Goal: Check status: Check status

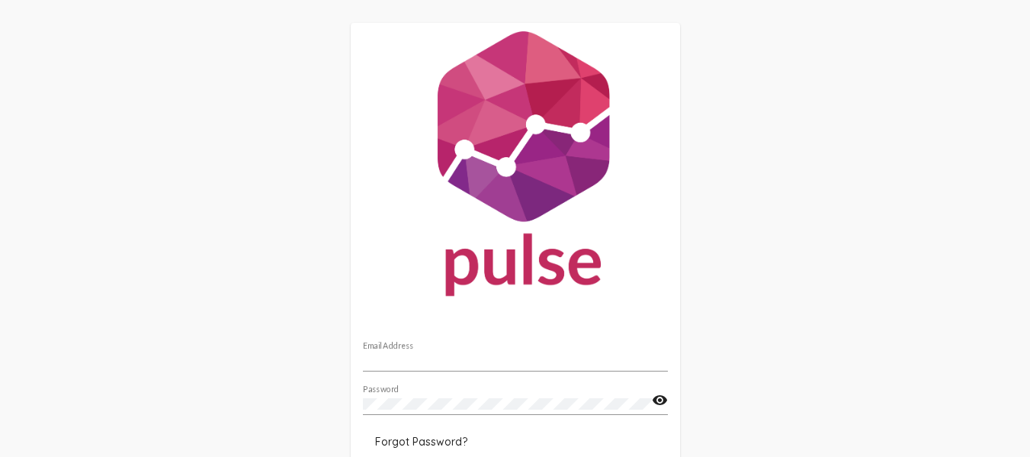
scroll to position [98, 0]
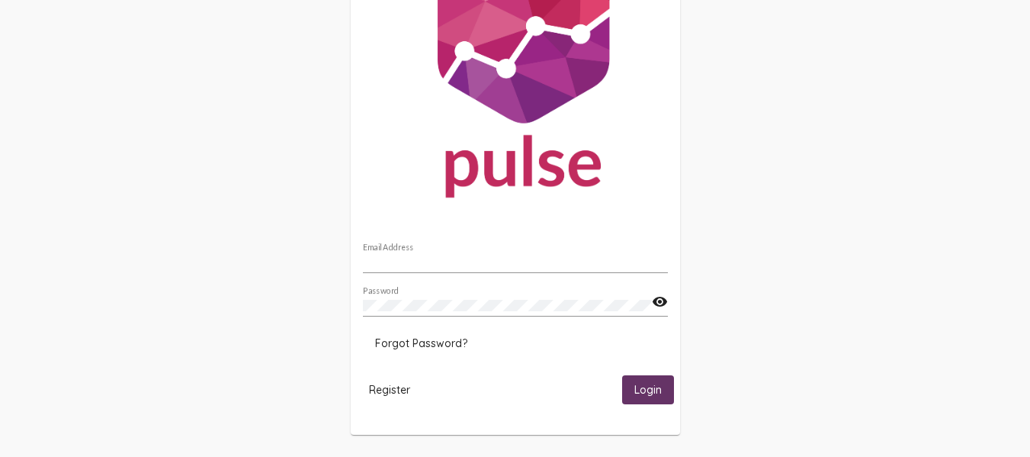
type input "[PERSON_NAME][EMAIL_ADDRESS][PERSON_NAME][DOMAIN_NAME]"
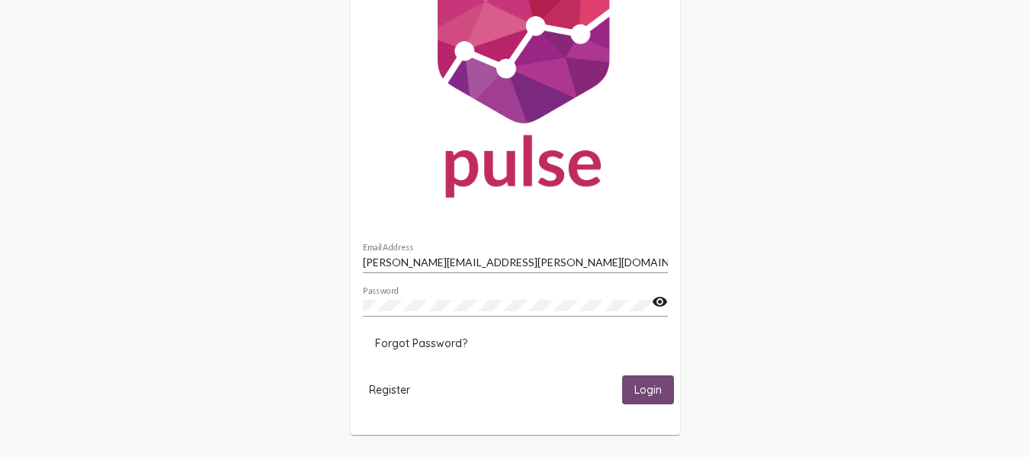
click at [646, 383] on span "Login" at bounding box center [647, 390] width 27 height 14
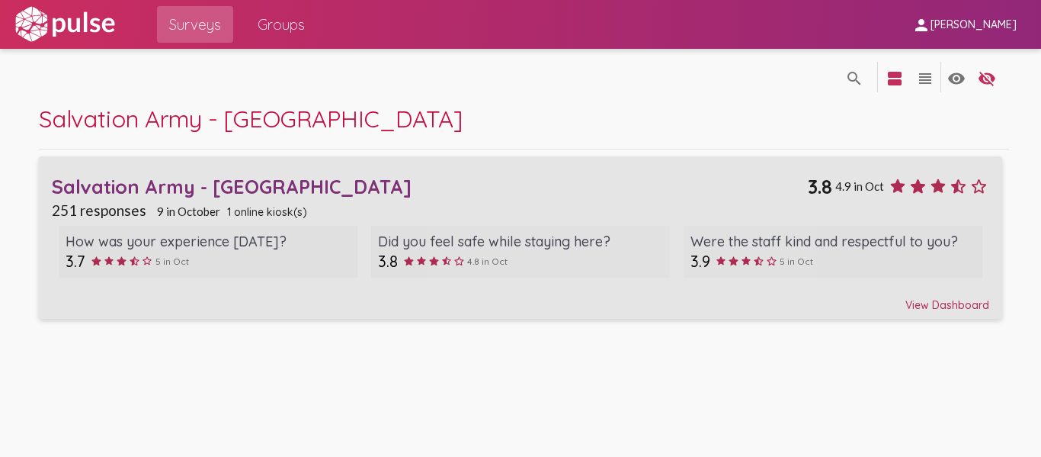
click at [913, 301] on div "View Dashboard" at bounding box center [520, 297] width 937 height 27
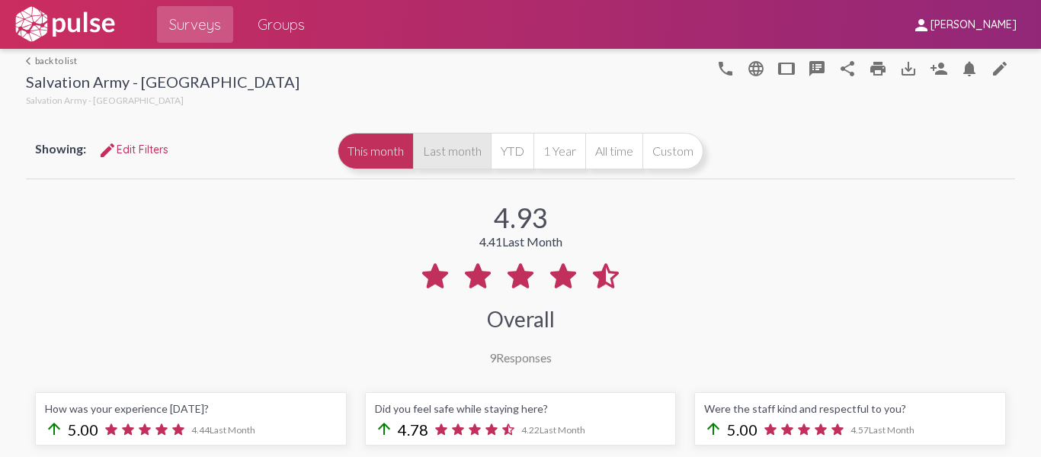
click at [434, 149] on button "Last month" at bounding box center [452, 151] width 78 height 37
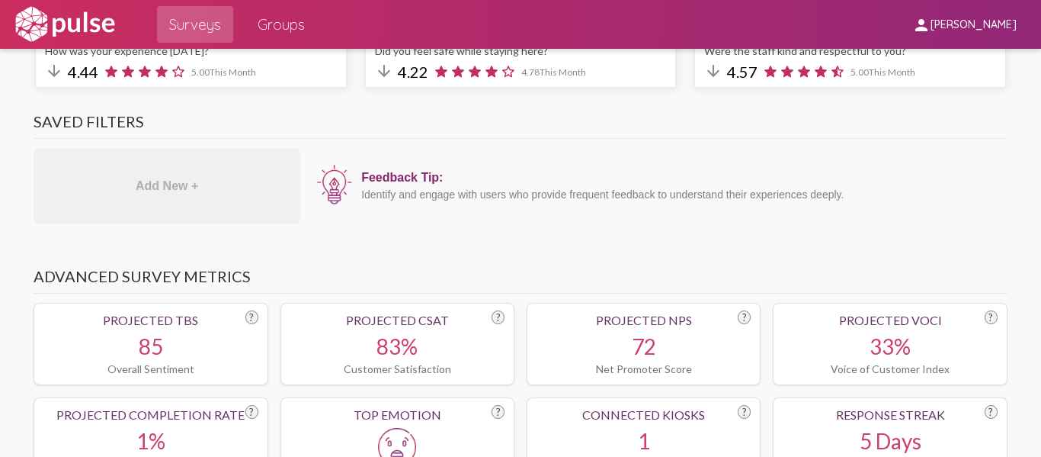
scroll to position [53, 0]
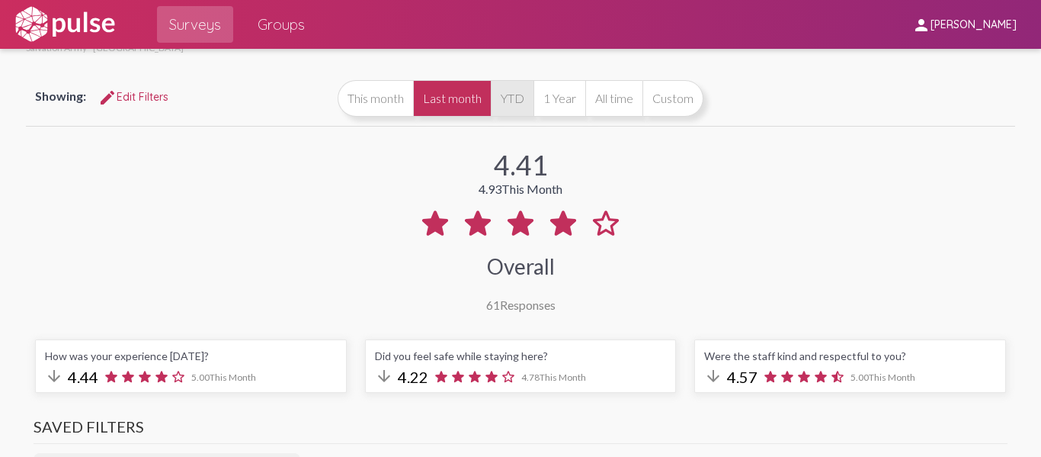
click at [505, 102] on button "YTD" at bounding box center [512, 98] width 43 height 37
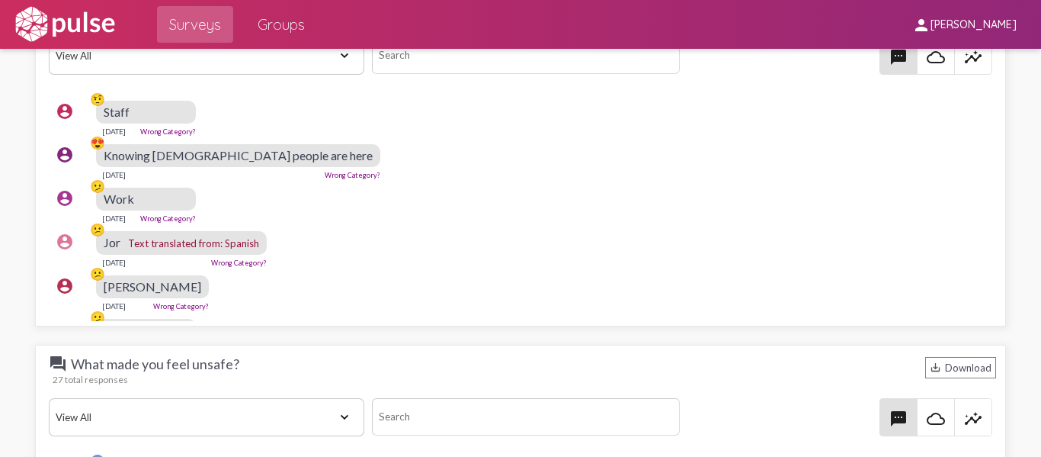
scroll to position [1906, 0]
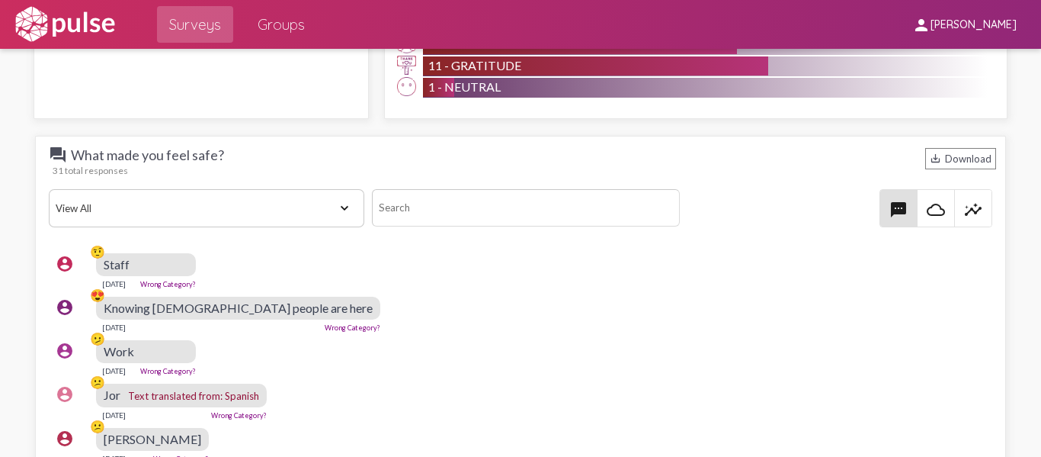
click at [341, 203] on select "View All Positive Neutral Negative Happy Meh Suggestions Angry Disgust Sadness …" at bounding box center [207, 208] width 316 height 38
select select "Negative"
click at [49, 189] on select "View All Positive Neutral Negative Happy Meh Suggestions Angry Disgust Sadness …" at bounding box center [207, 208] width 316 height 38
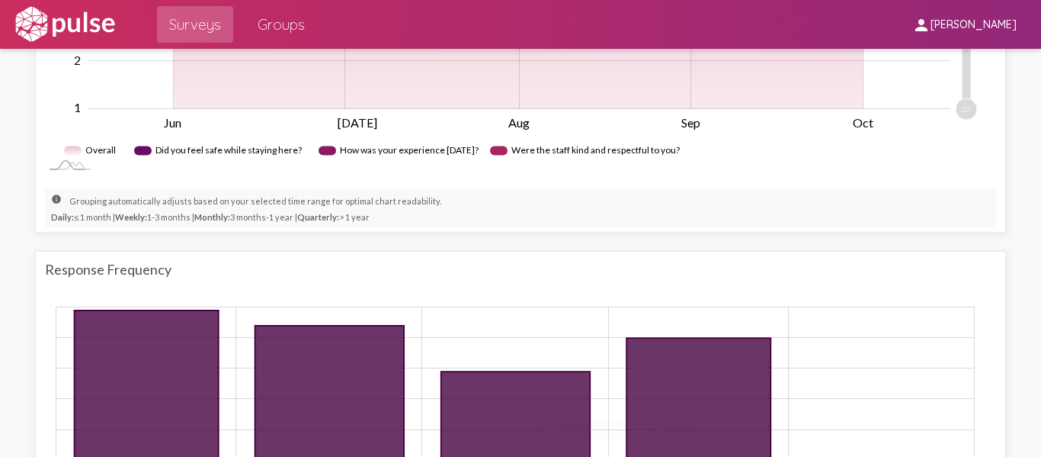
scroll to position [689, 0]
